Goal: Information Seeking & Learning: Stay updated

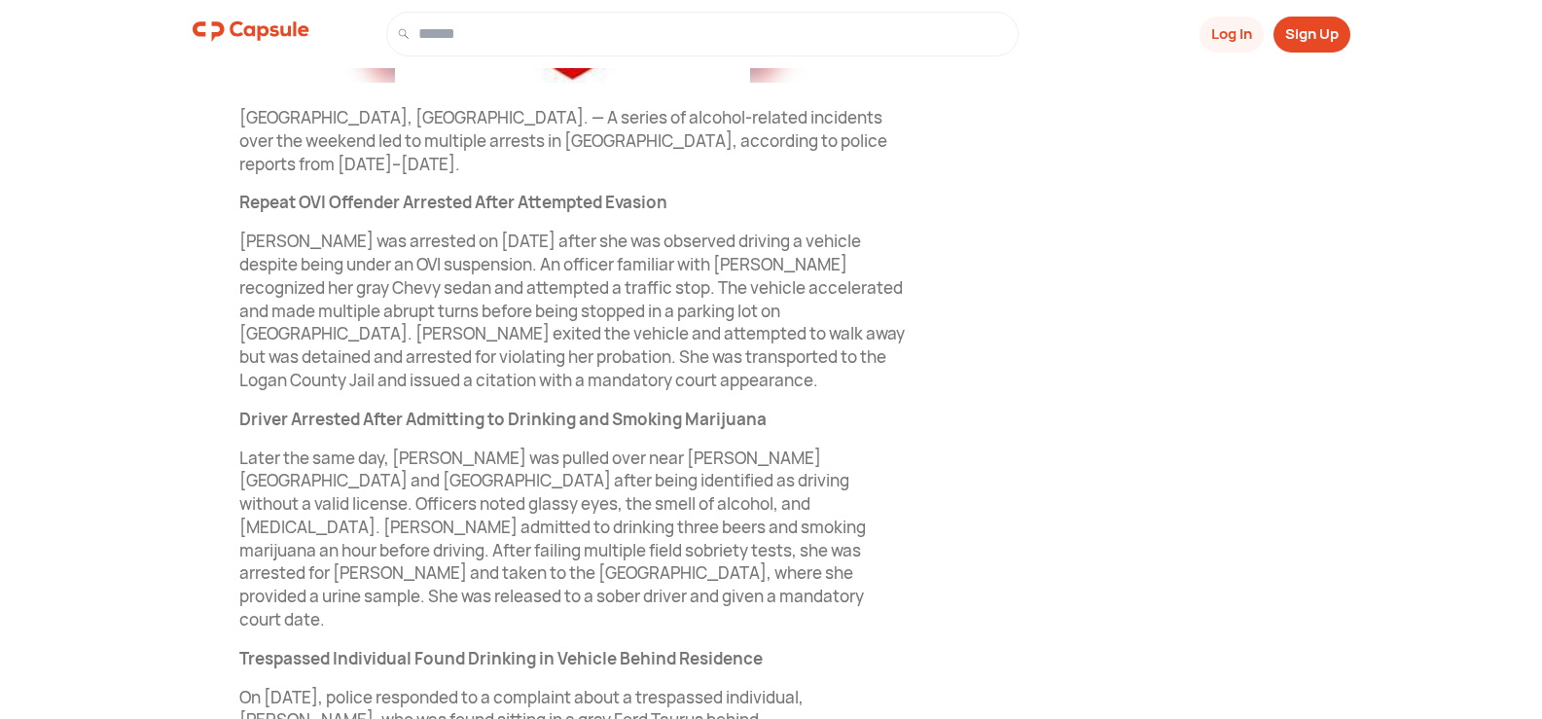
scroll to position [243, 0]
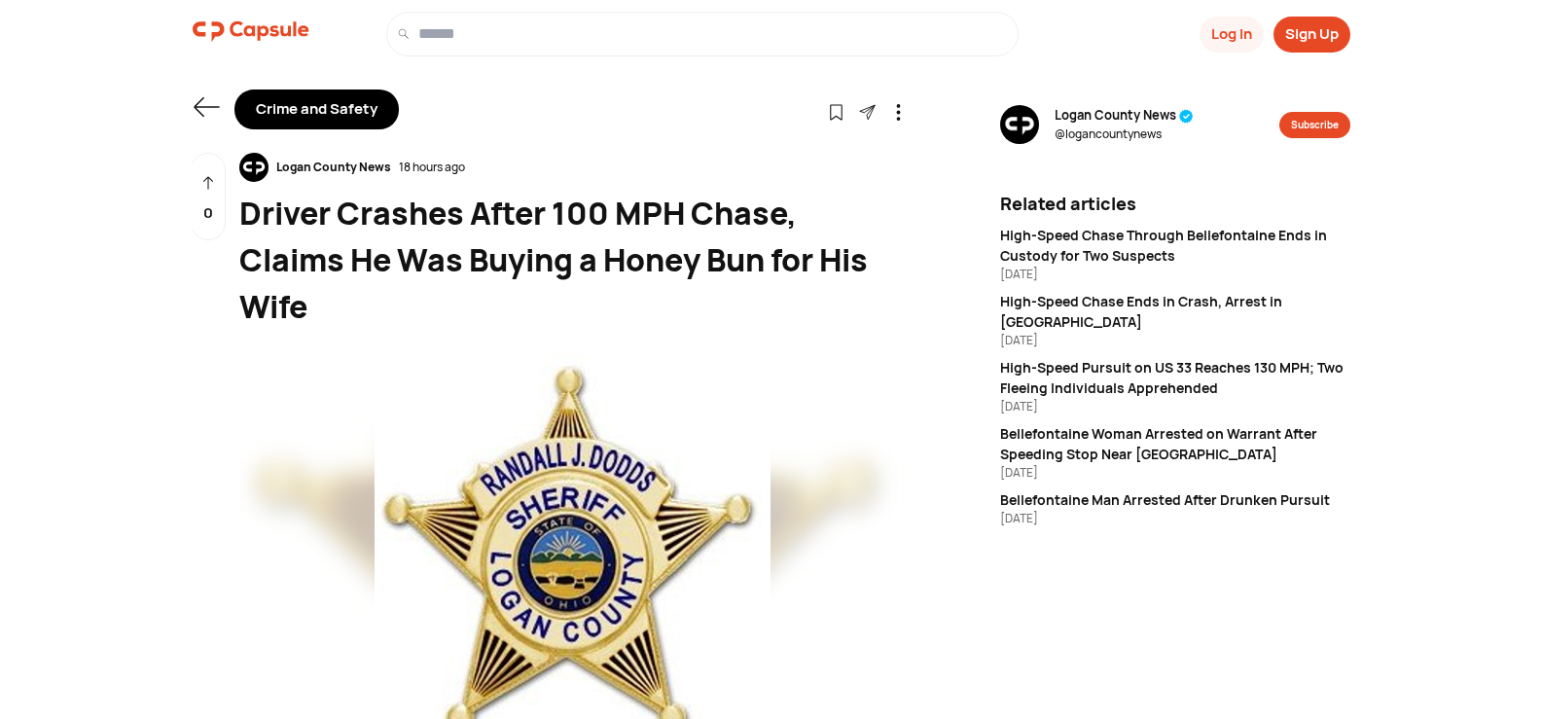
click at [198, 104] on icon at bounding box center [206, 106] width 27 height 27
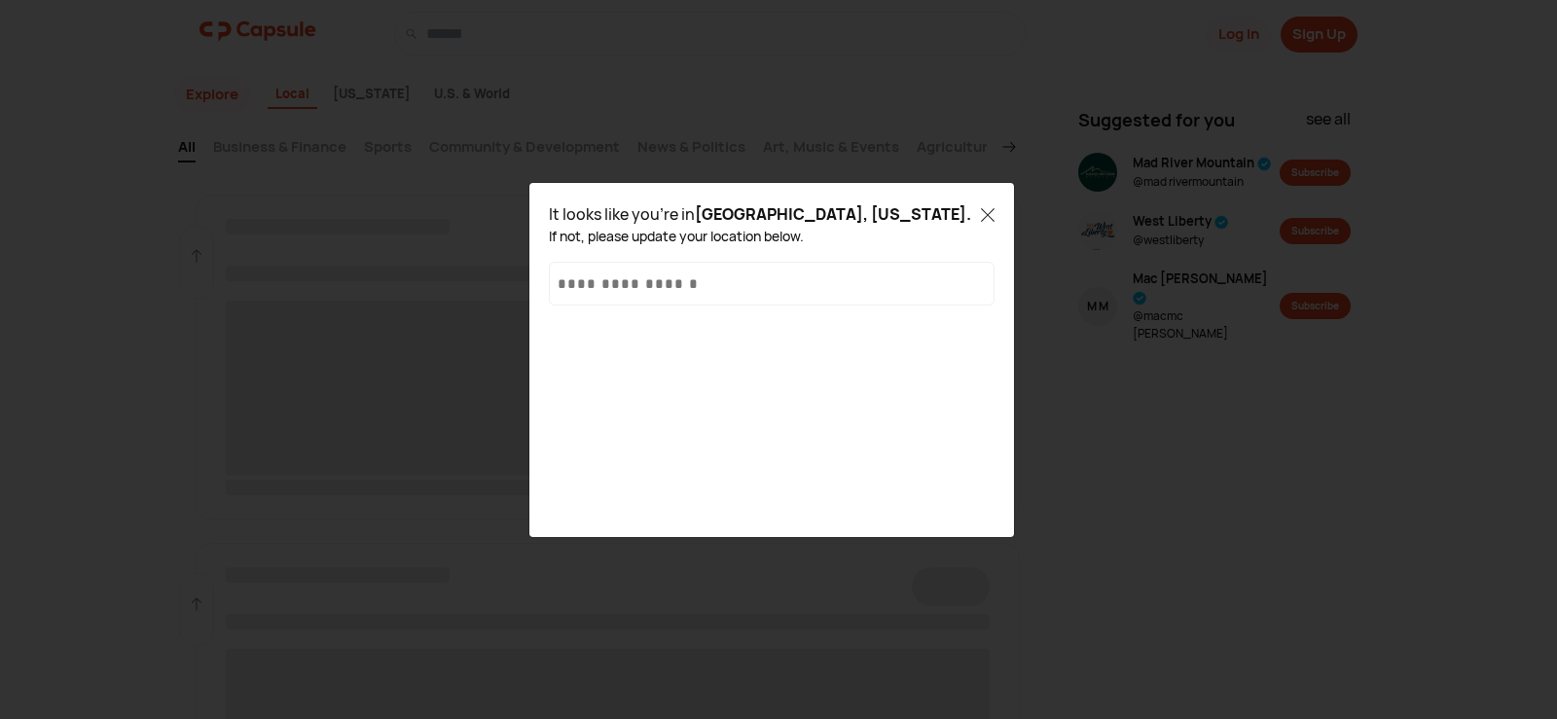
click at [984, 213] on icon at bounding box center [988, 215] width 14 height 14
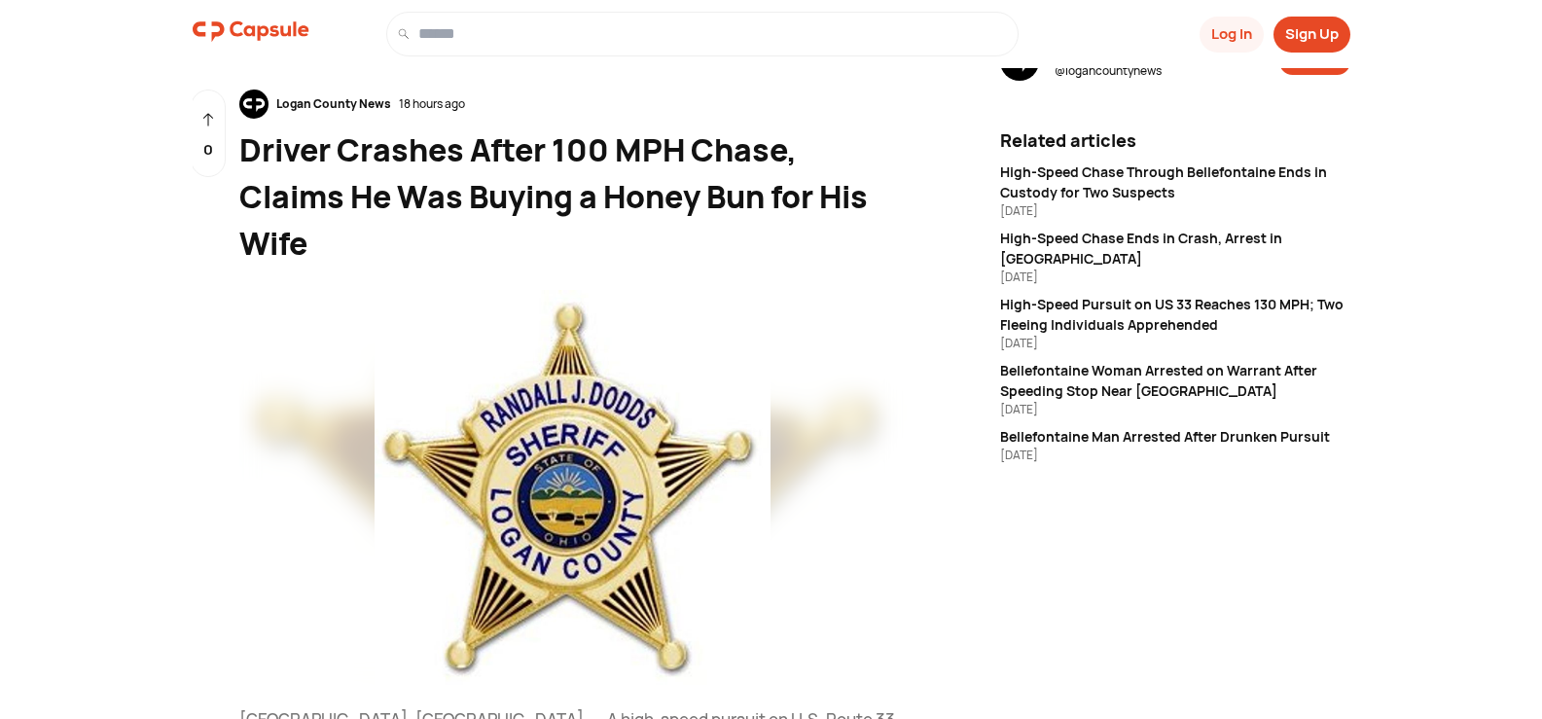
scroll to position [97, 0]
